Goal: Communication & Community: Ask a question

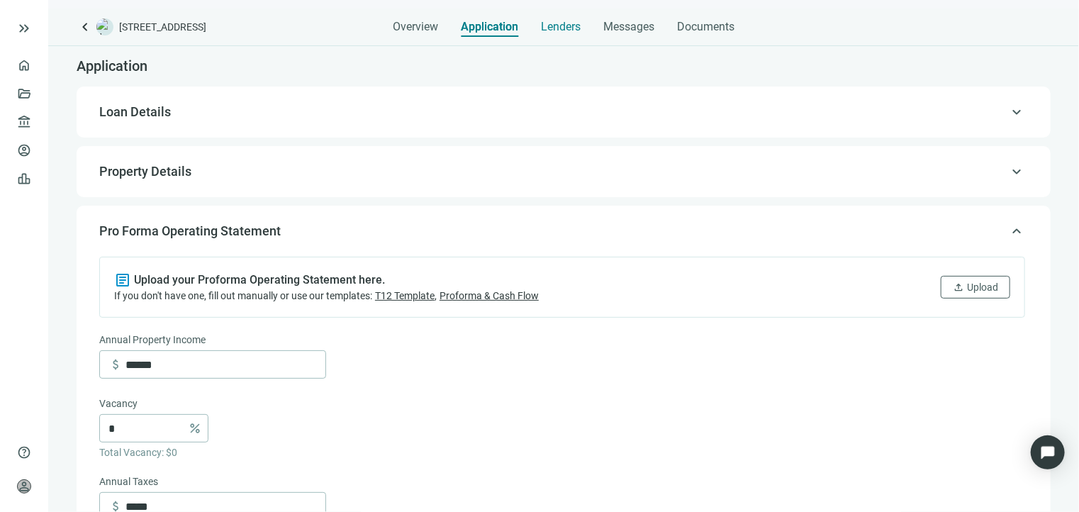
click at [571, 28] on span "Lenders" at bounding box center [561, 27] width 40 height 14
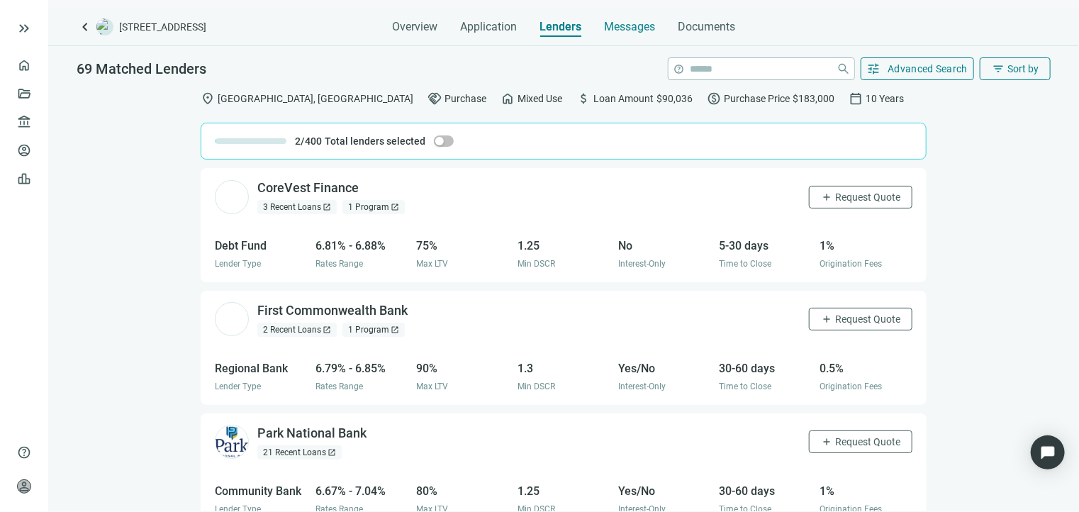
click at [613, 28] on span "Messages" at bounding box center [629, 26] width 51 height 13
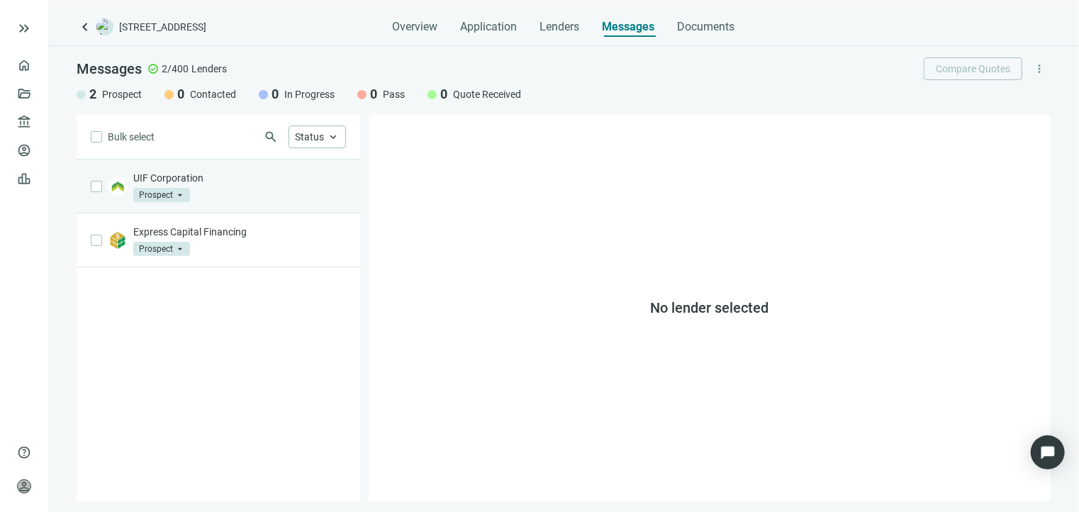
click at [305, 193] on div "UIF Corporation Prospect arrow_drop_down" at bounding box center [239, 186] width 213 height 31
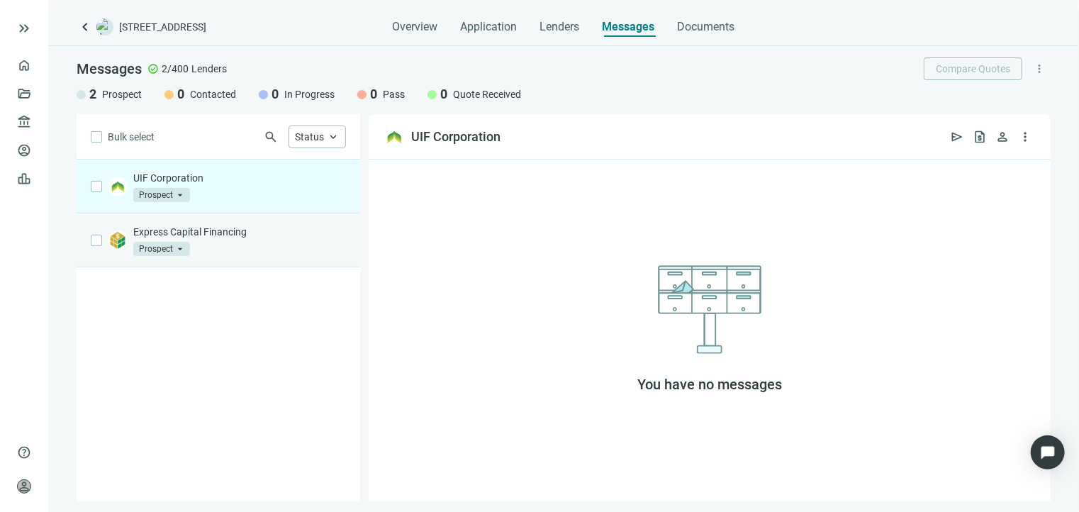
click at [301, 250] on div "Express Capital Financing Prospect arrow_drop_down" at bounding box center [239, 240] width 213 height 31
